Goal: Information Seeking & Learning: Find contact information

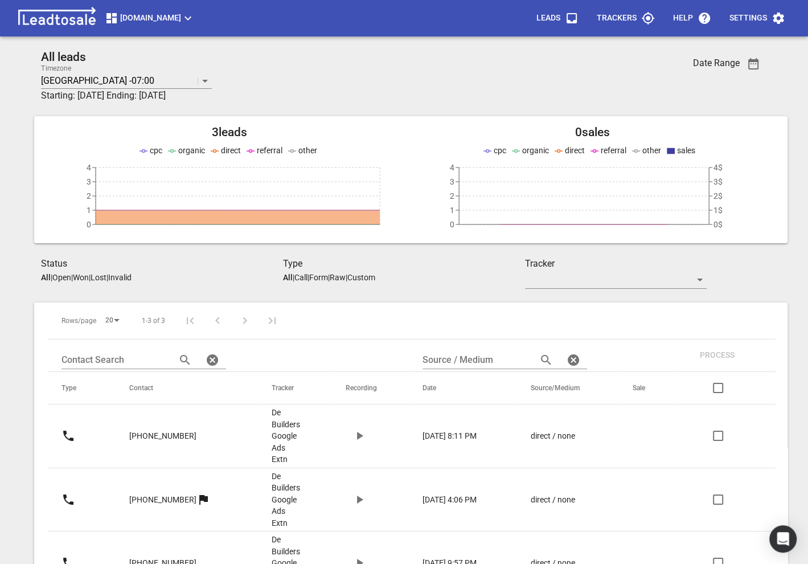
click at [159, 22] on span "Debuilders.co.nz" at bounding box center [150, 18] width 90 height 14
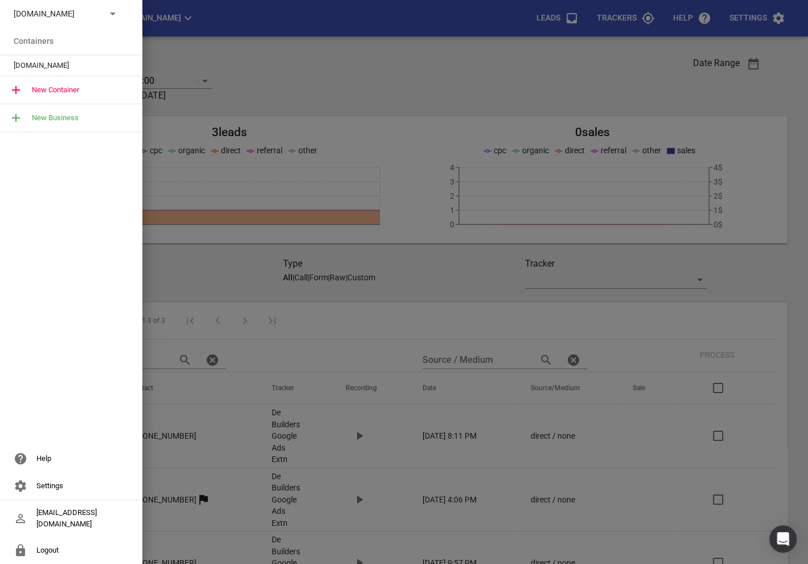
click at [81, 17] on p "Debuilders.co.nz" at bounding box center [55, 14] width 83 height 12
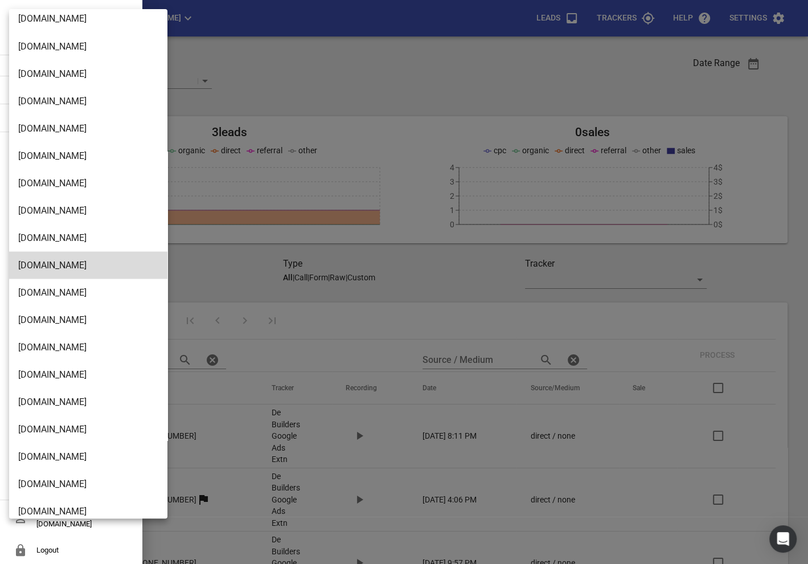
scroll to position [1850, 0]
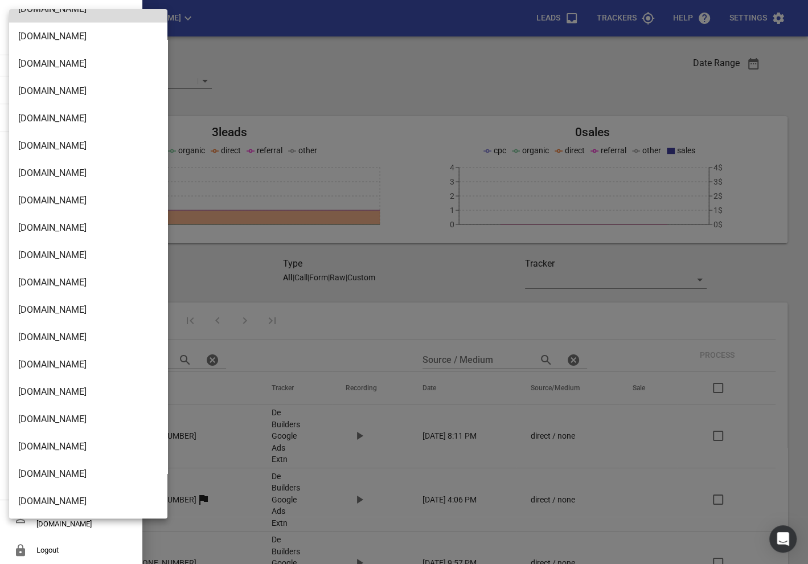
click at [43, 489] on li "[DOMAIN_NAME]" at bounding box center [88, 501] width 158 height 27
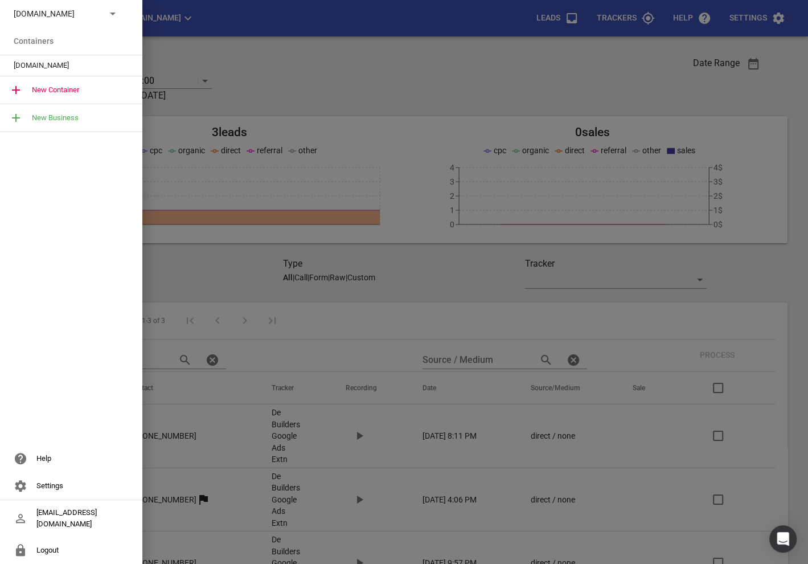
click at [59, 72] on div "[DOMAIN_NAME]" at bounding box center [71, 65] width 142 height 21
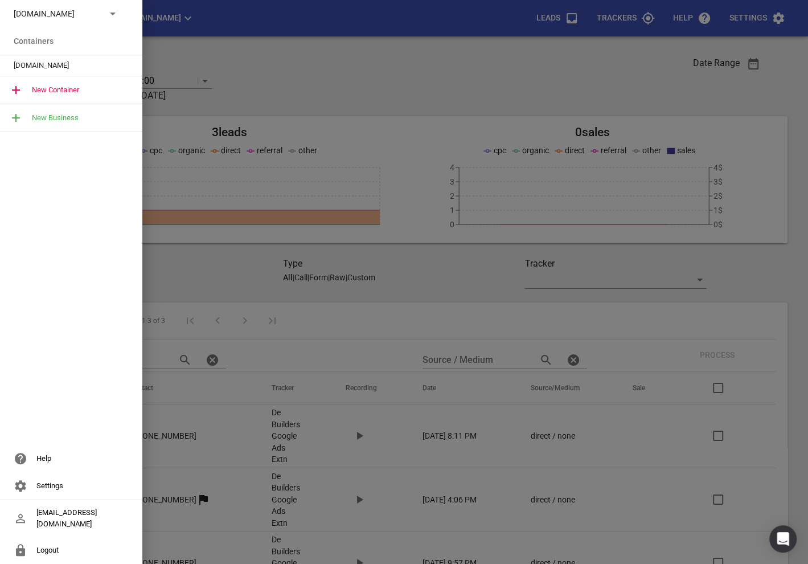
click at [24, 63] on span "[DOMAIN_NAME]" at bounding box center [67, 65] width 106 height 11
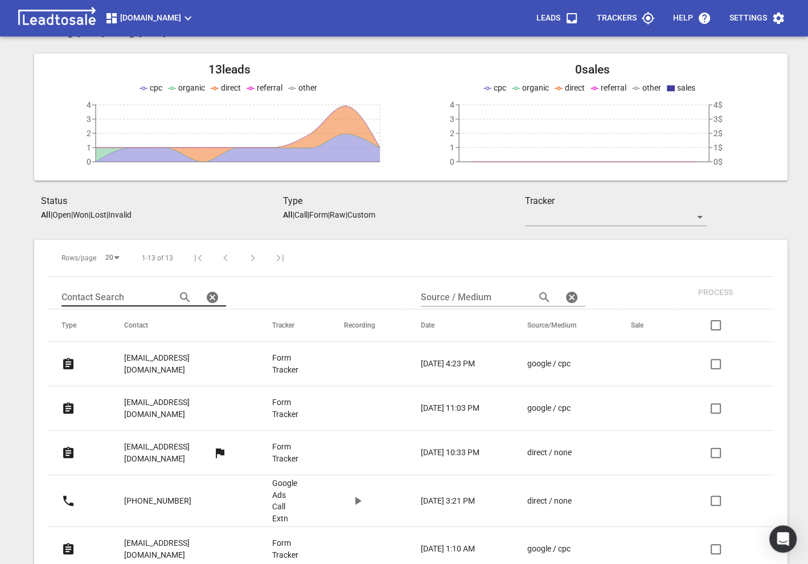
scroll to position [141, 0]
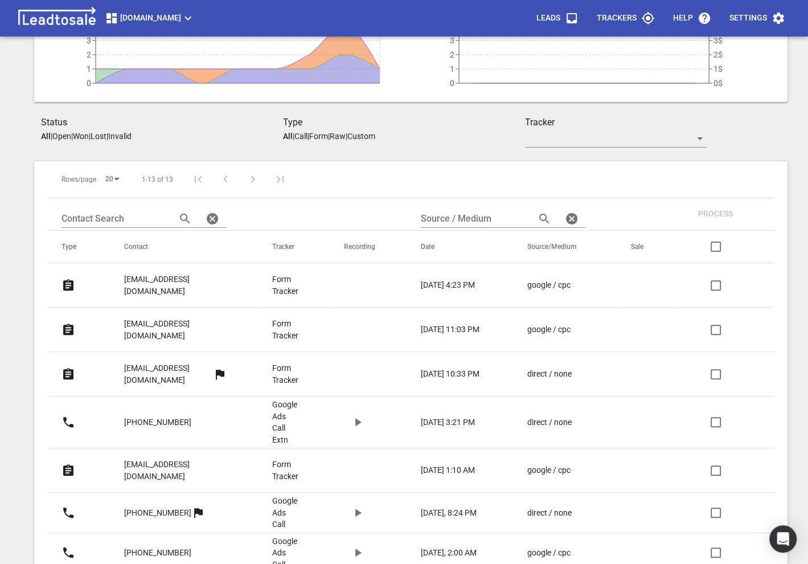
click at [136, 279] on p "[EMAIL_ADDRESS][DOMAIN_NAME]" at bounding box center [175, 284] width 103 height 23
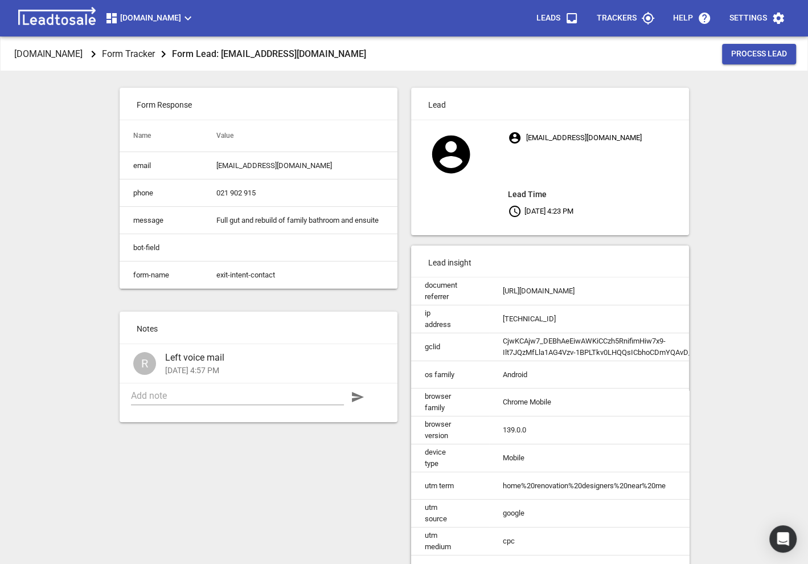
click at [242, 272] on td "exit-intent-contact" at bounding box center [300, 274] width 194 height 27
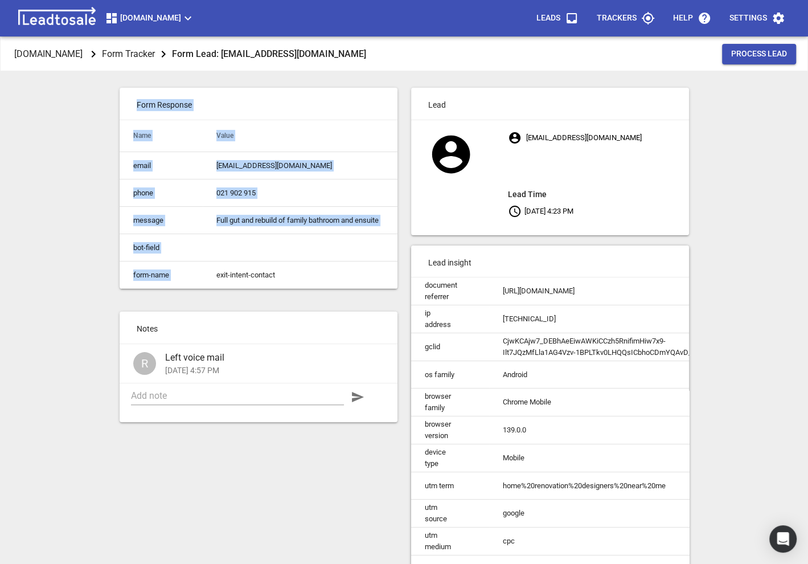
click at [270, 216] on td "Full gut and rebuild of family bathroom and ensuite" at bounding box center [300, 220] width 194 height 27
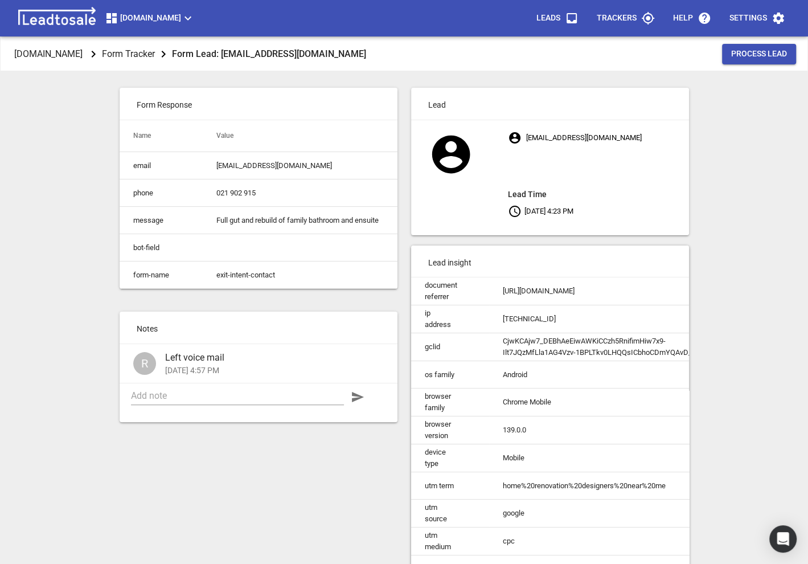
click at [270, 216] on td "Full gut and rebuild of family bathroom and ensuite" at bounding box center [300, 220] width 194 height 27
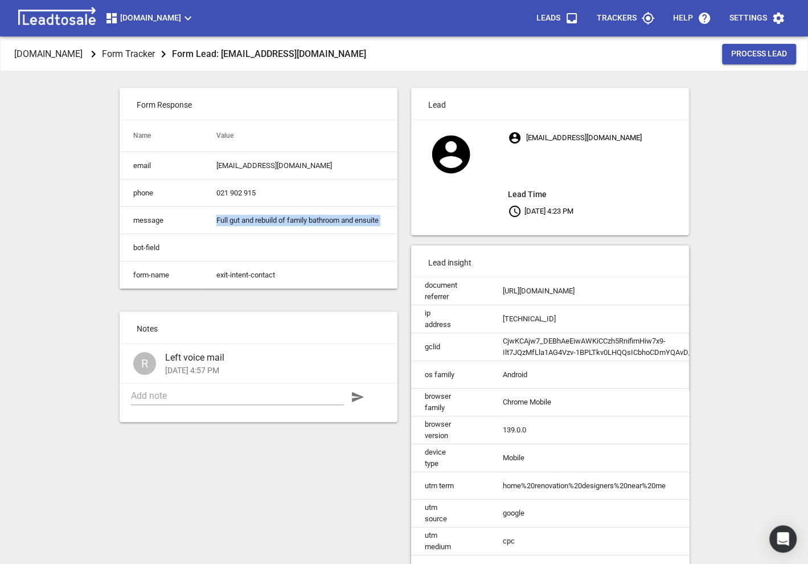
click at [270, 216] on td "Full gut and rebuild of family bathroom and ensuite" at bounding box center [300, 220] width 194 height 27
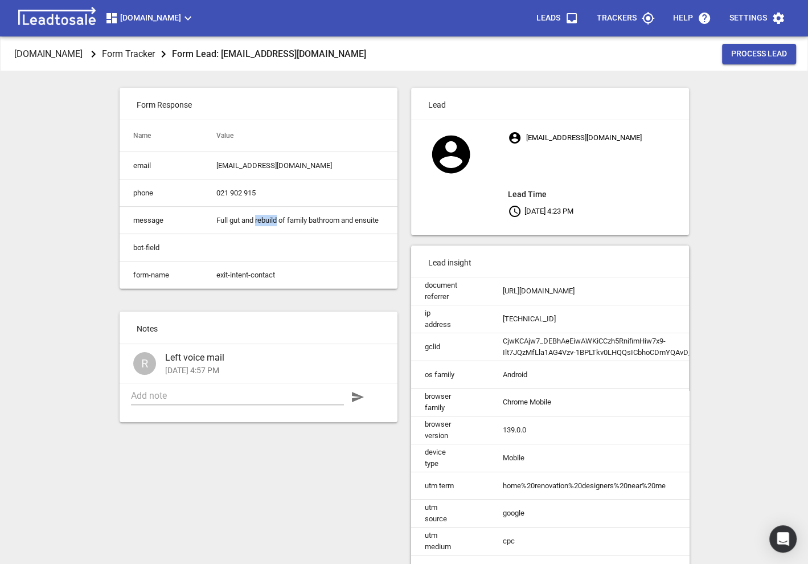
click at [270, 216] on td "Full gut and rebuild of family bathroom and ensuite" at bounding box center [300, 220] width 194 height 27
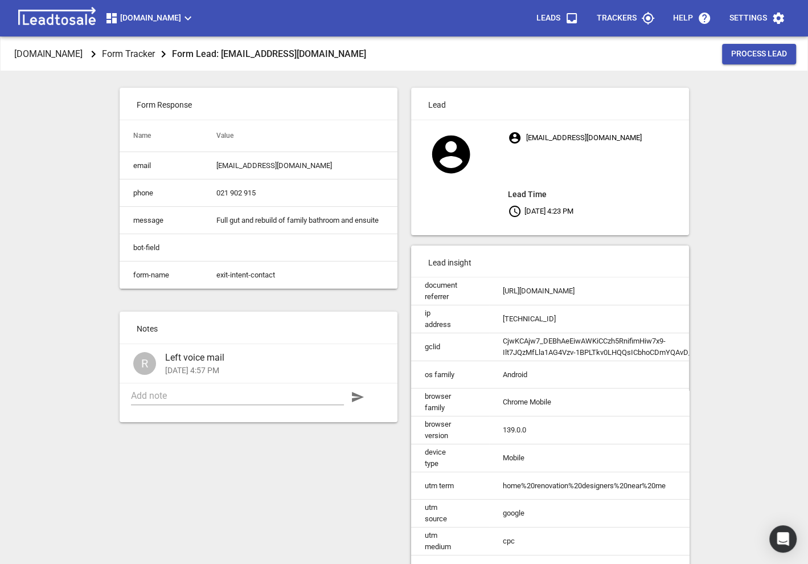
click at [150, 53] on p "Form Tracker" at bounding box center [128, 53] width 53 height 13
click at [75, 51] on p "[DOMAIN_NAME]" at bounding box center [48, 53] width 68 height 13
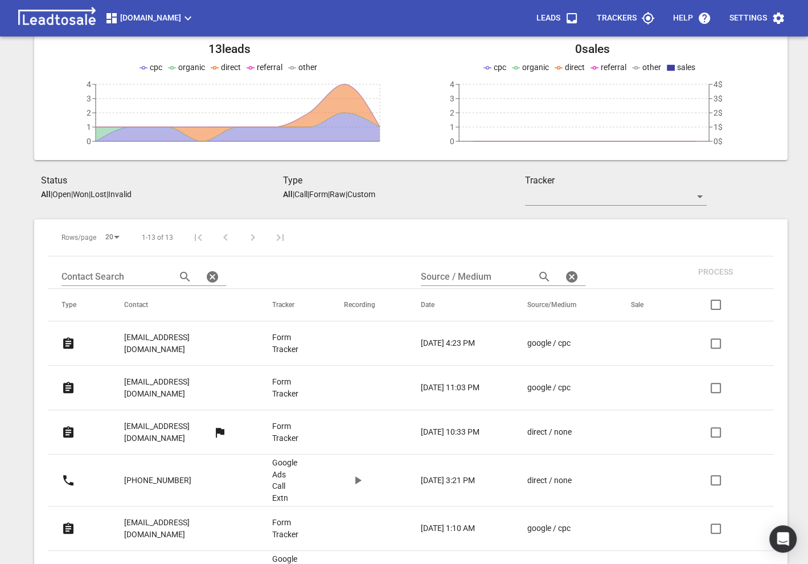
scroll to position [123, 0]
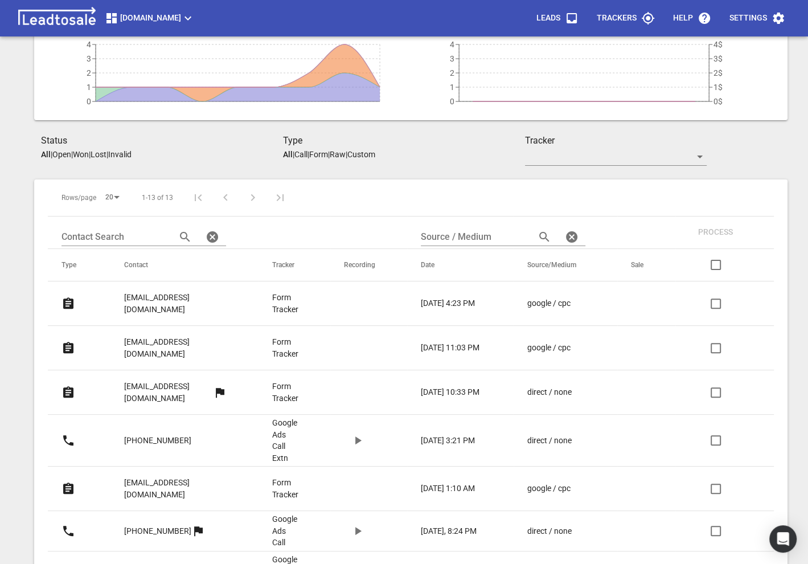
click at [131, 336] on p "[EMAIL_ADDRESS][DOMAIN_NAME]" at bounding box center [175, 347] width 103 height 23
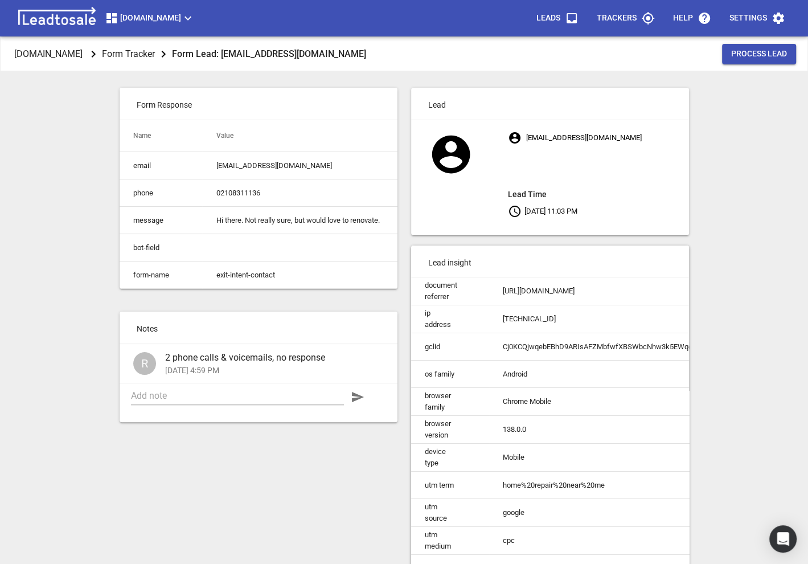
click at [248, 223] on td "Hi there. Not really sure, but would love to renovate." at bounding box center [299, 220] width 195 height 27
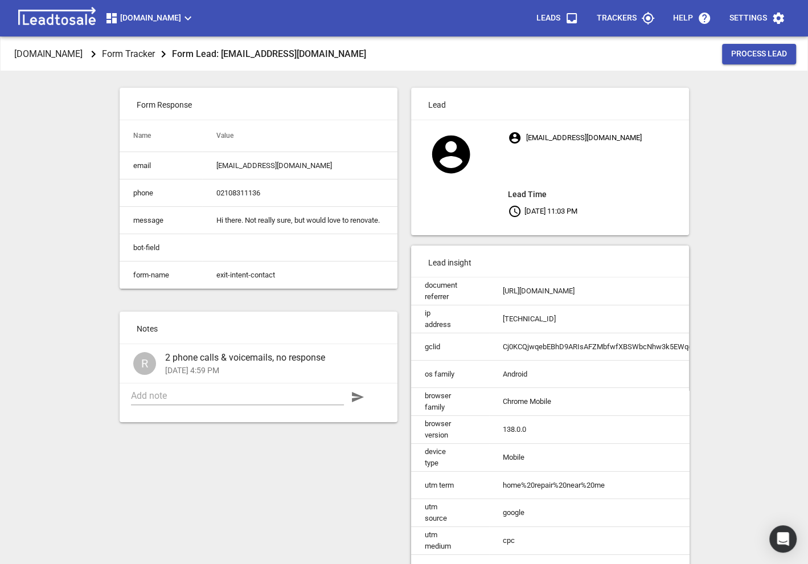
click at [248, 223] on td "Hi there. Not really sure, but would love to renovate." at bounding box center [299, 220] width 195 height 27
click at [83, 49] on p "[DOMAIN_NAME]" at bounding box center [48, 53] width 68 height 13
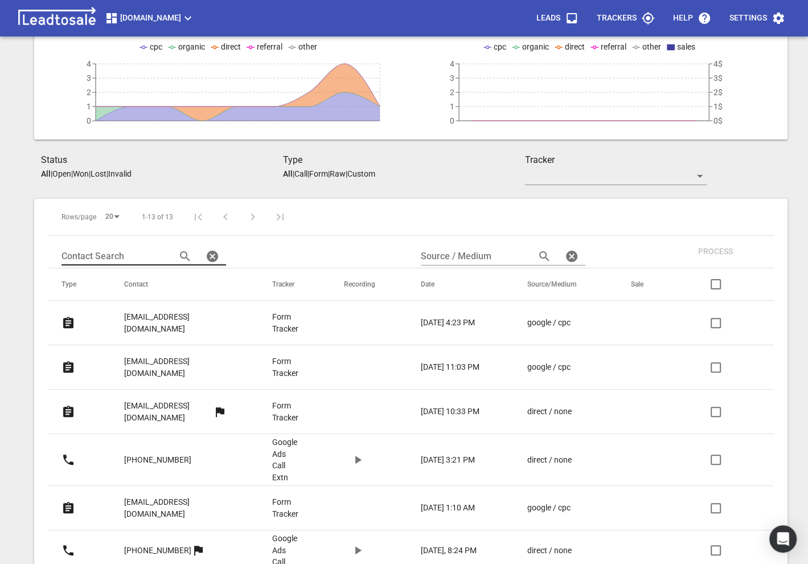
scroll to position [147, 0]
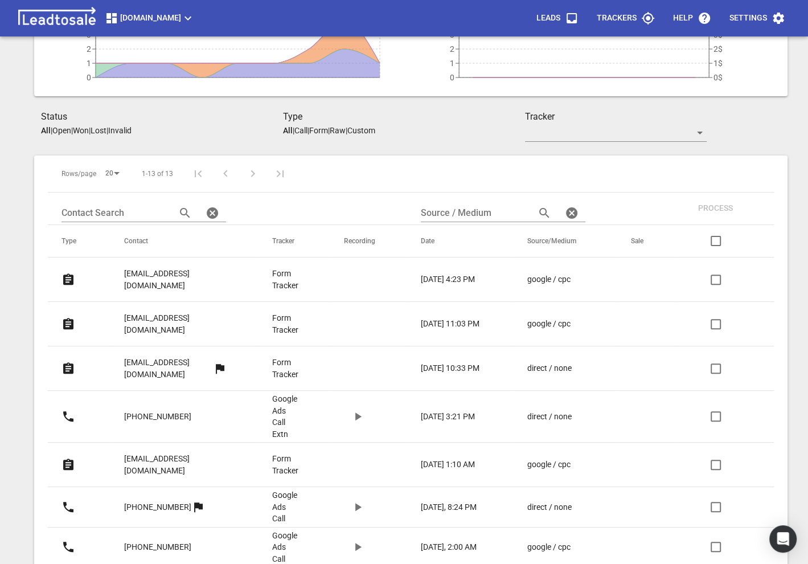
click at [164, 268] on p "[EMAIL_ADDRESS][DOMAIN_NAME]" at bounding box center [175, 279] width 103 height 23
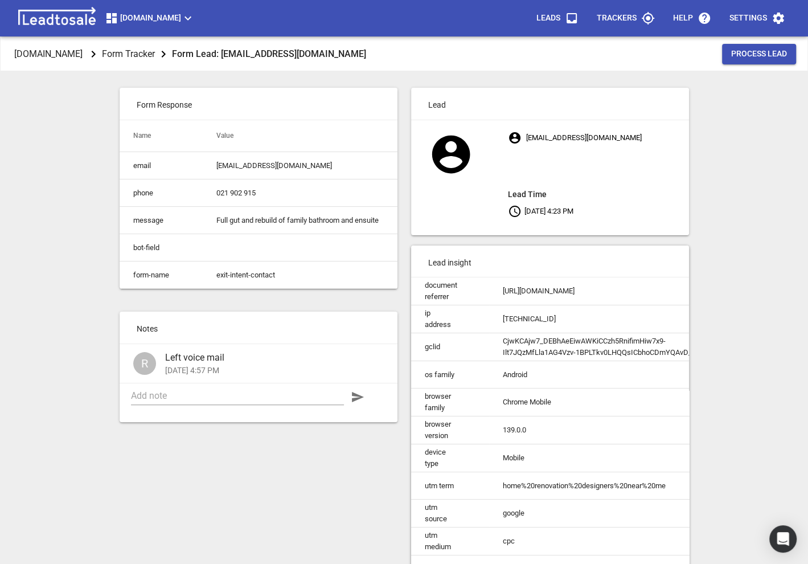
click at [137, 251] on td "bot-field" at bounding box center [162, 247] width 84 height 27
click at [146, 218] on td "message" at bounding box center [162, 220] width 84 height 27
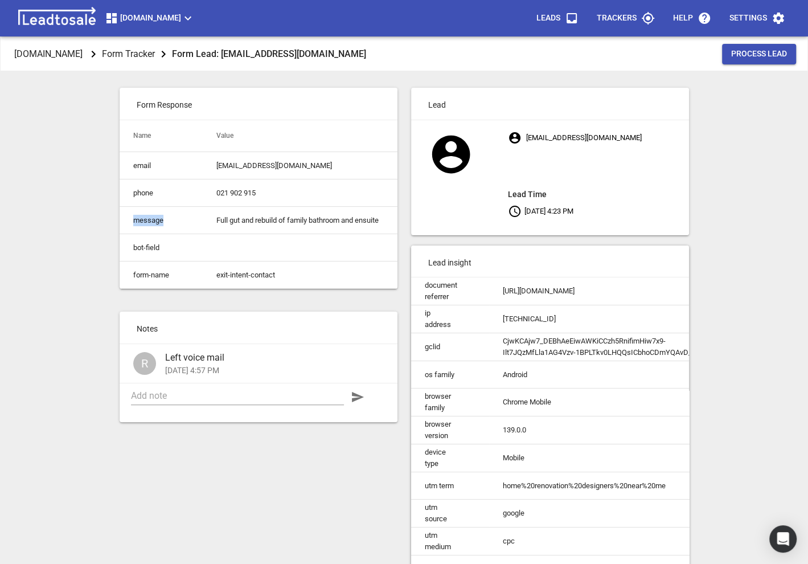
click at [146, 218] on td "message" at bounding box center [162, 220] width 84 height 27
click at [142, 196] on td "phone" at bounding box center [162, 192] width 84 height 27
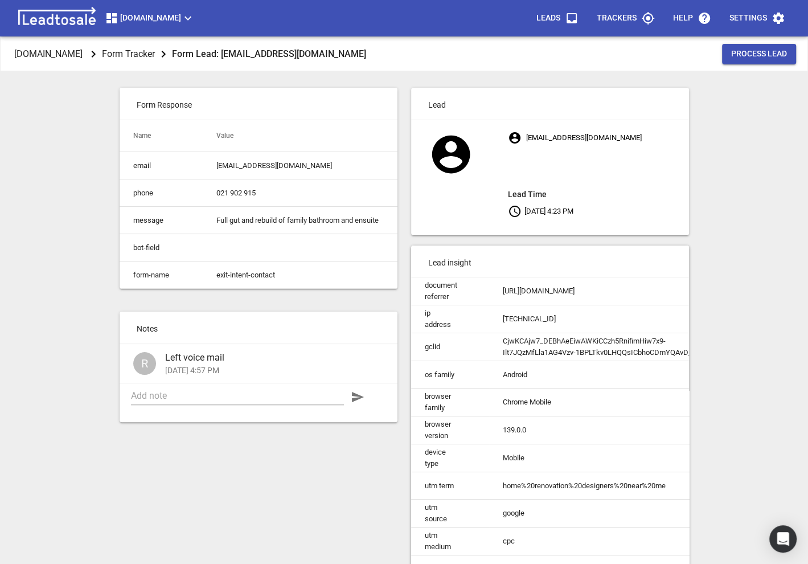
click at [142, 196] on td "phone" at bounding box center [162, 192] width 84 height 27
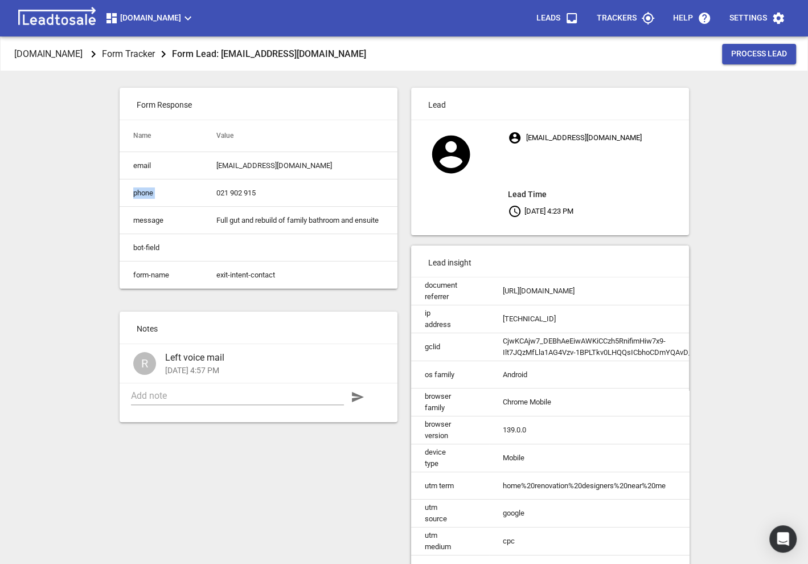
click at [142, 196] on td "phone" at bounding box center [162, 192] width 84 height 27
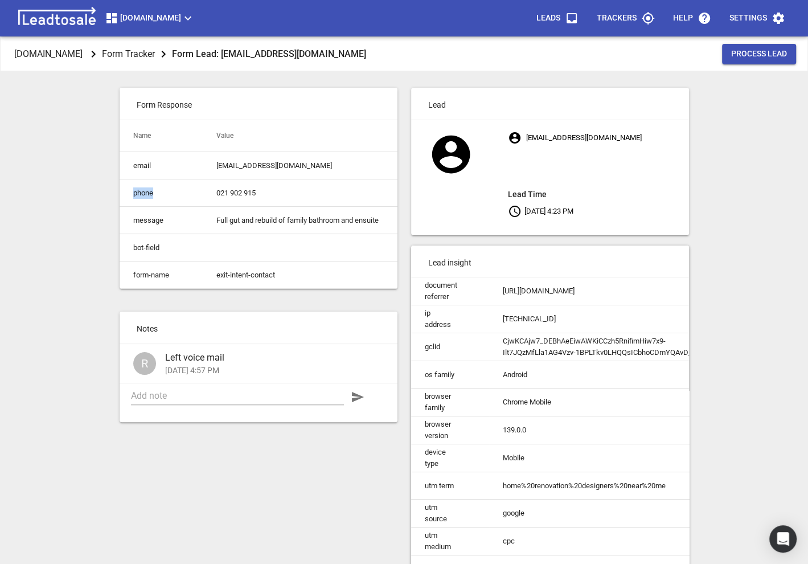
click at [142, 196] on td "phone" at bounding box center [162, 192] width 84 height 27
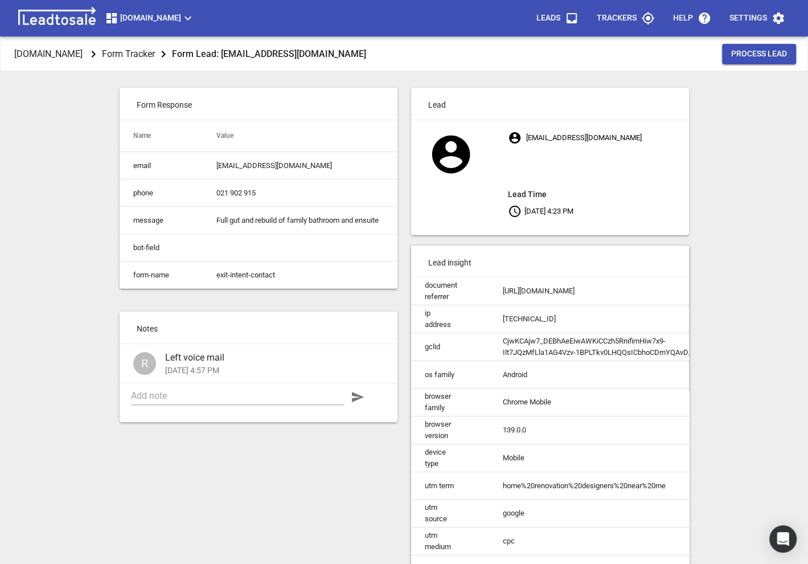
click at [142, 196] on td "phone" at bounding box center [162, 192] width 84 height 27
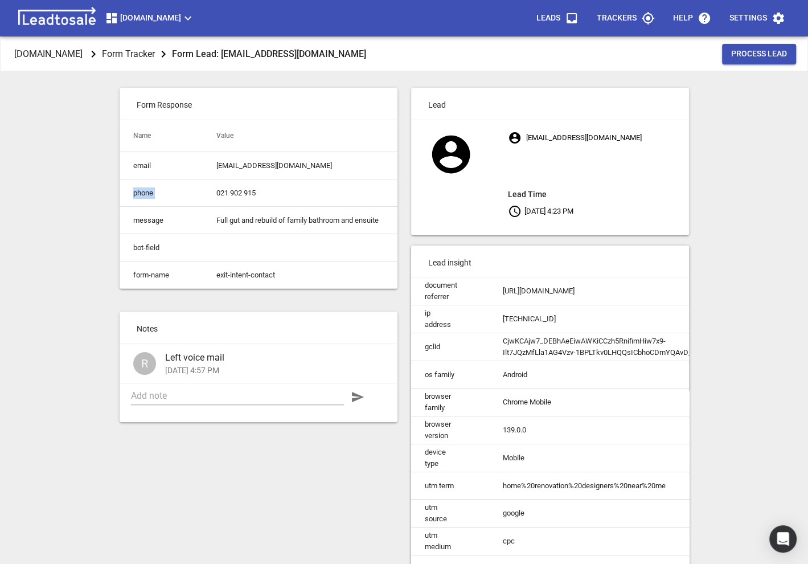
click at [142, 196] on td "phone" at bounding box center [162, 192] width 84 height 27
